Goal: Task Accomplishment & Management: Use online tool/utility

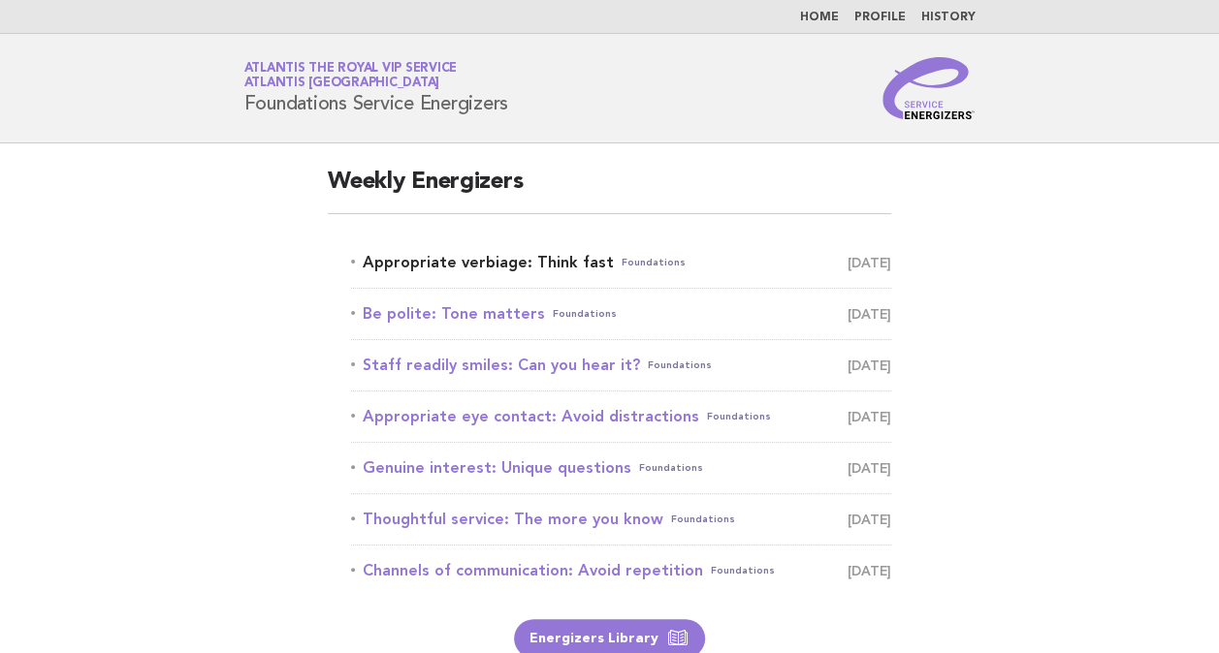
click at [541, 262] on link "Appropriate verbiage: Think fast Foundations September 19" at bounding box center [621, 262] width 540 height 27
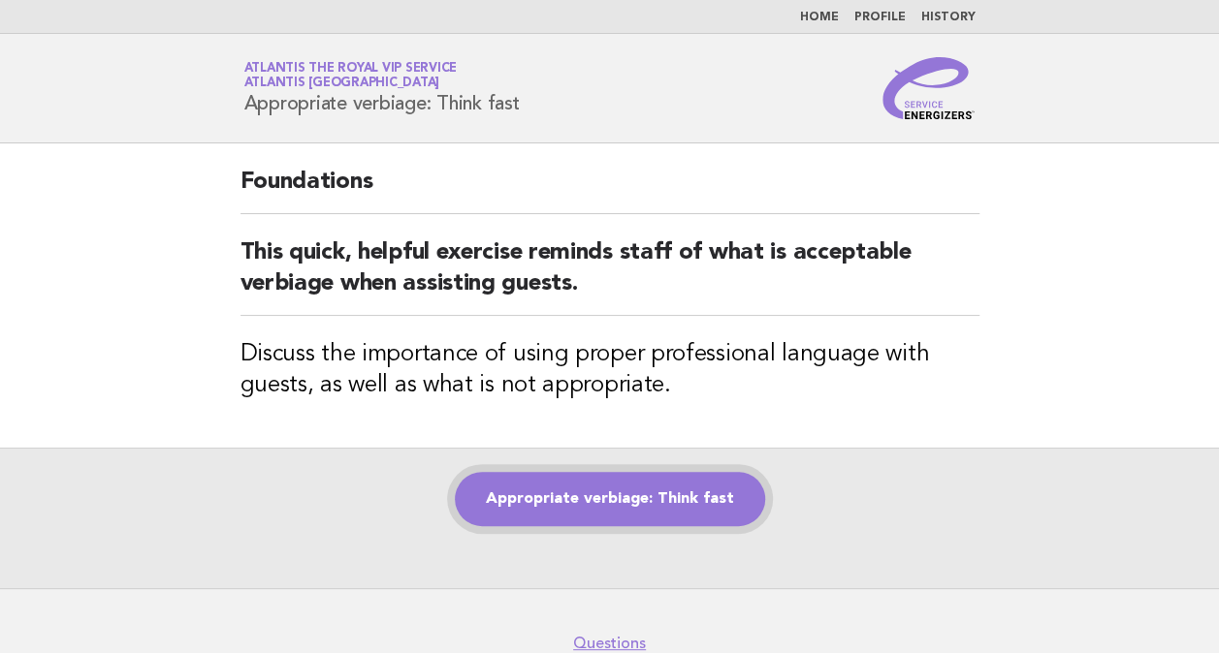
click at [684, 494] on link "Appropriate verbiage: Think fast" at bounding box center [610, 499] width 310 height 54
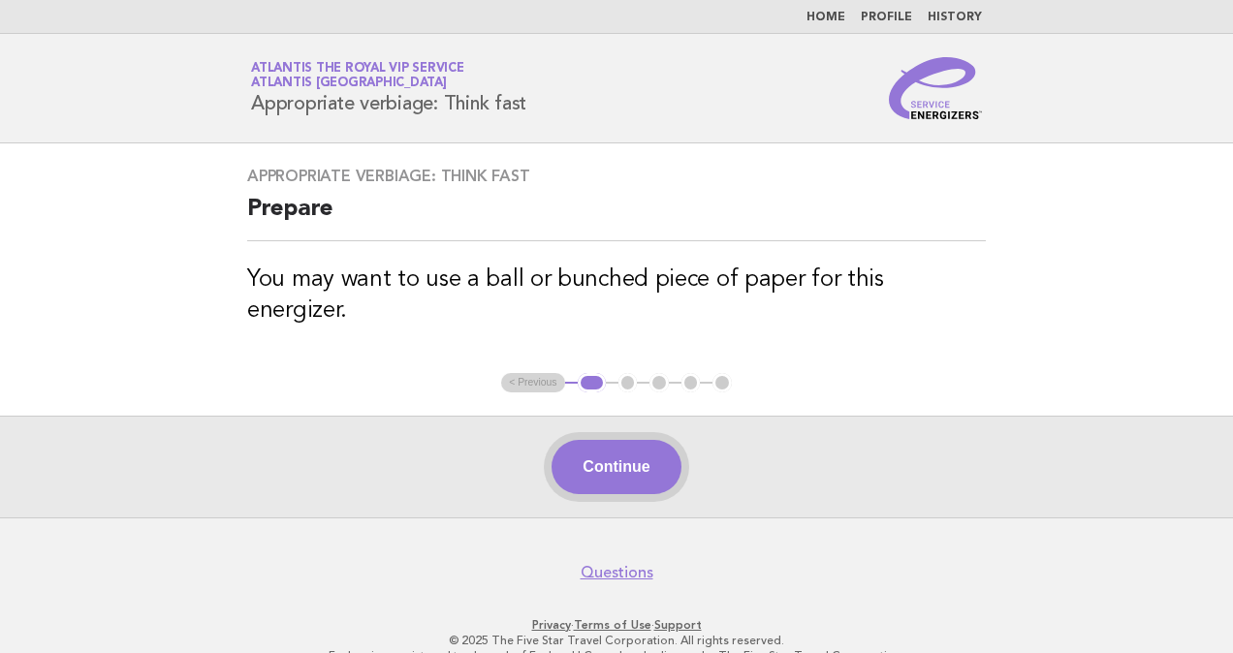
click at [631, 440] on button "Continue" at bounding box center [616, 467] width 129 height 54
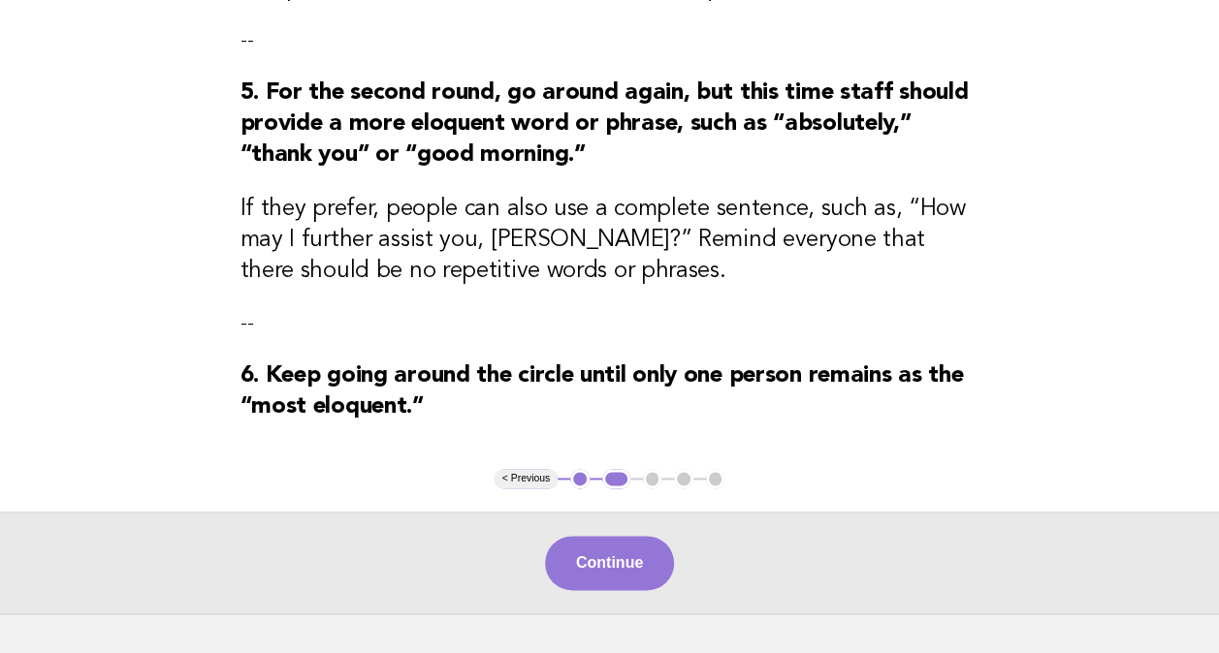
scroll to position [1021, 0]
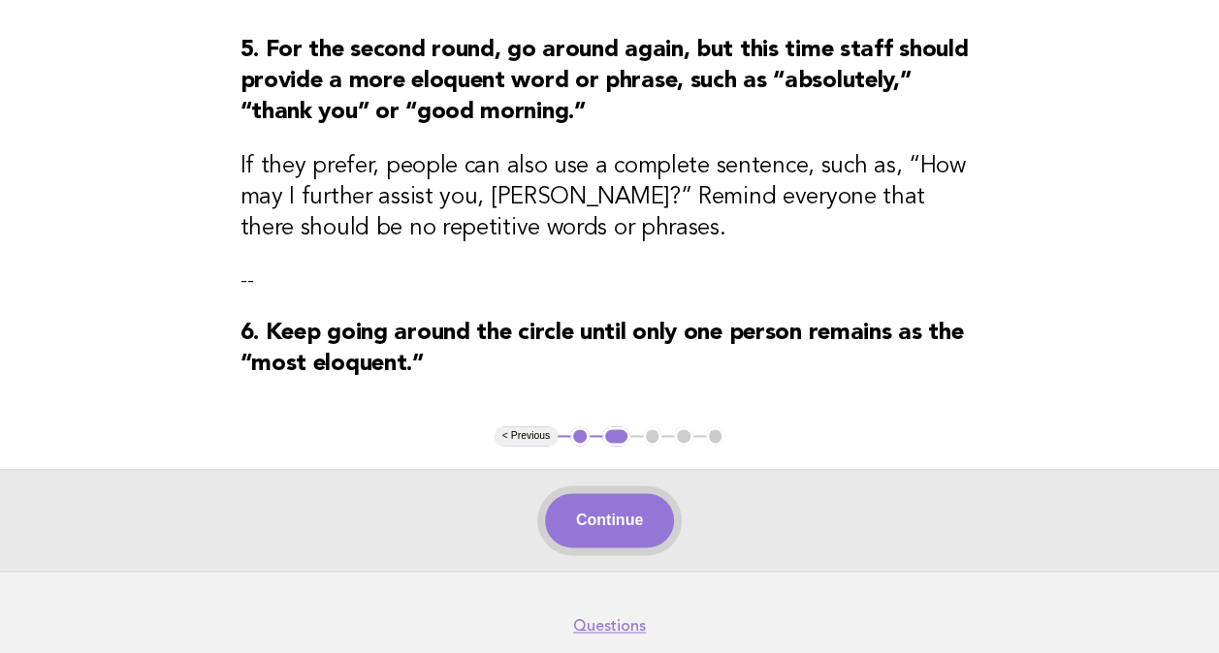
click at [638, 529] on button "Continue" at bounding box center [609, 520] width 129 height 54
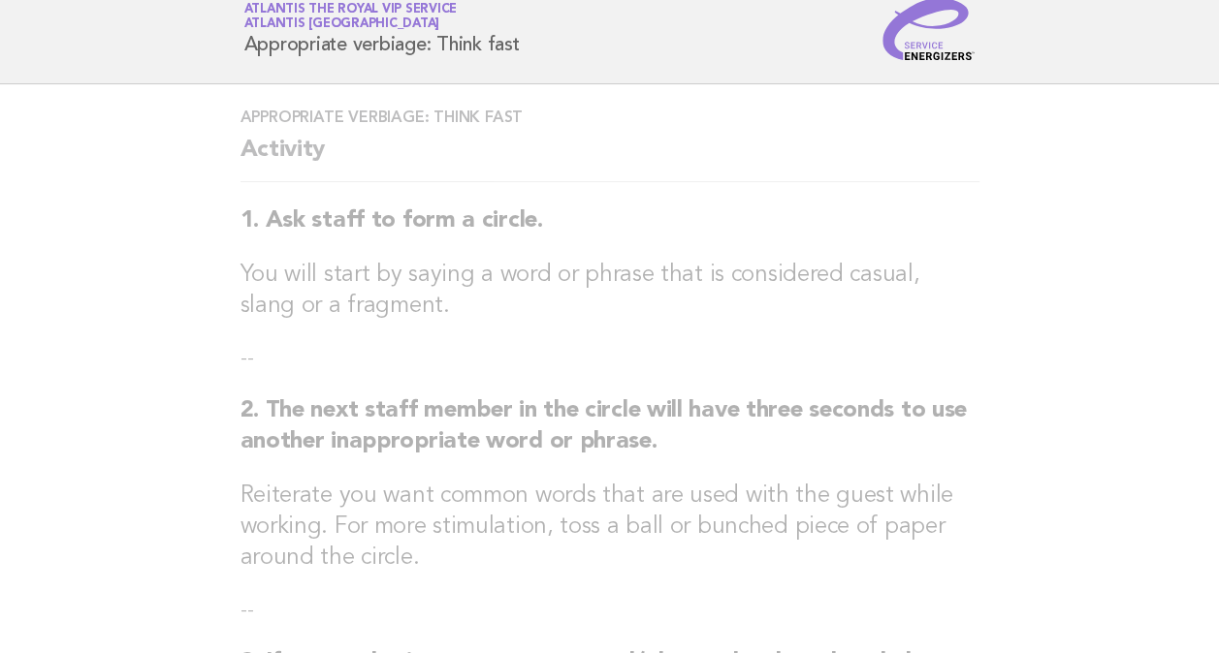
scroll to position [0, 0]
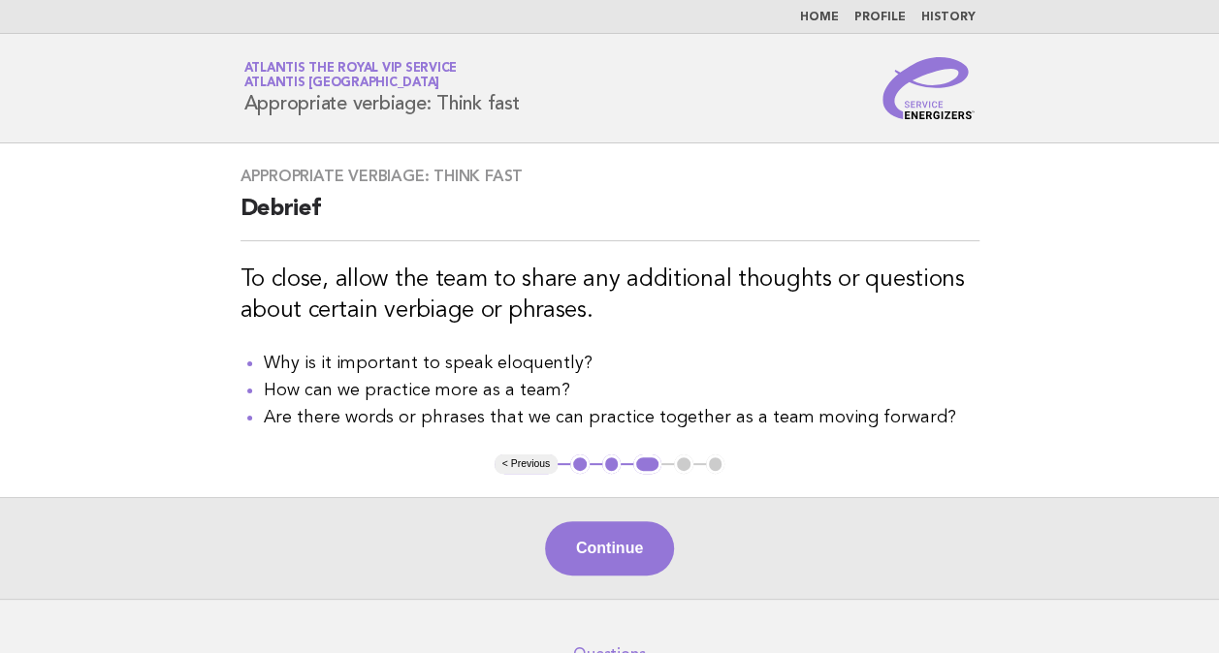
click at [638, 529] on button "Continue" at bounding box center [609, 549] width 129 height 54
